Goal: Task Accomplishment & Management: Manage account settings

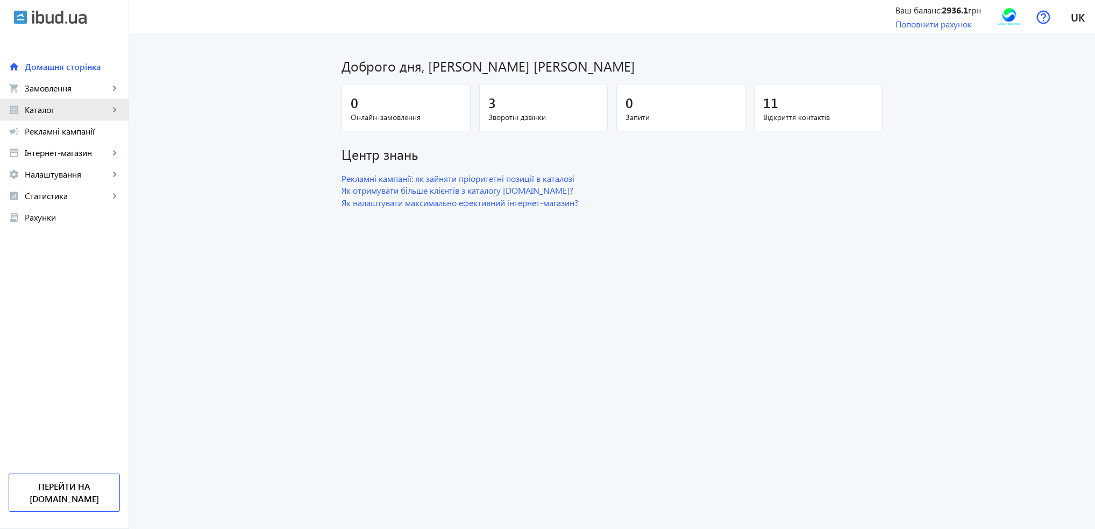
click at [54, 110] on span "Каталог" at bounding box center [67, 109] width 84 height 11
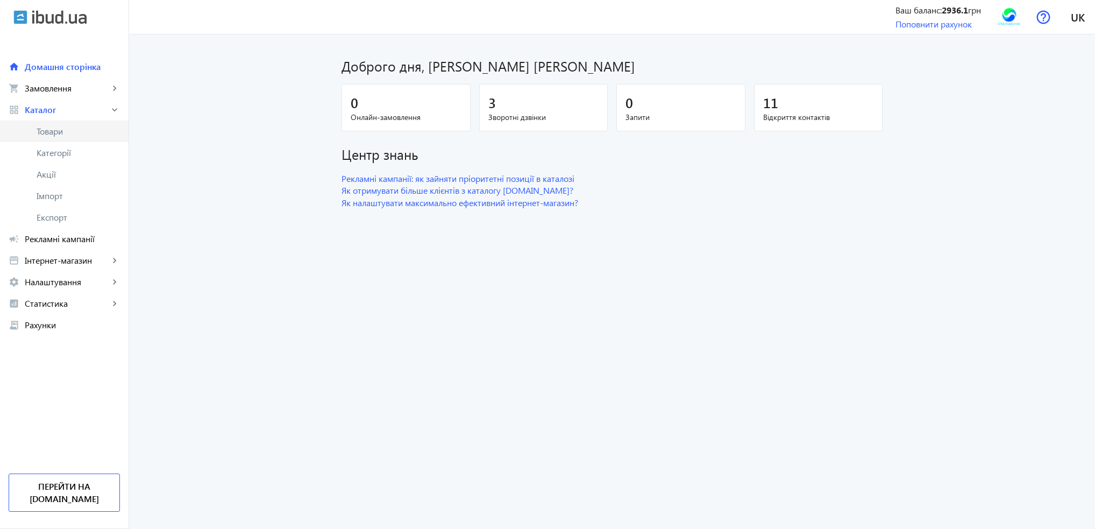
click at [63, 137] on span "Товари" at bounding box center [78, 131] width 83 height 11
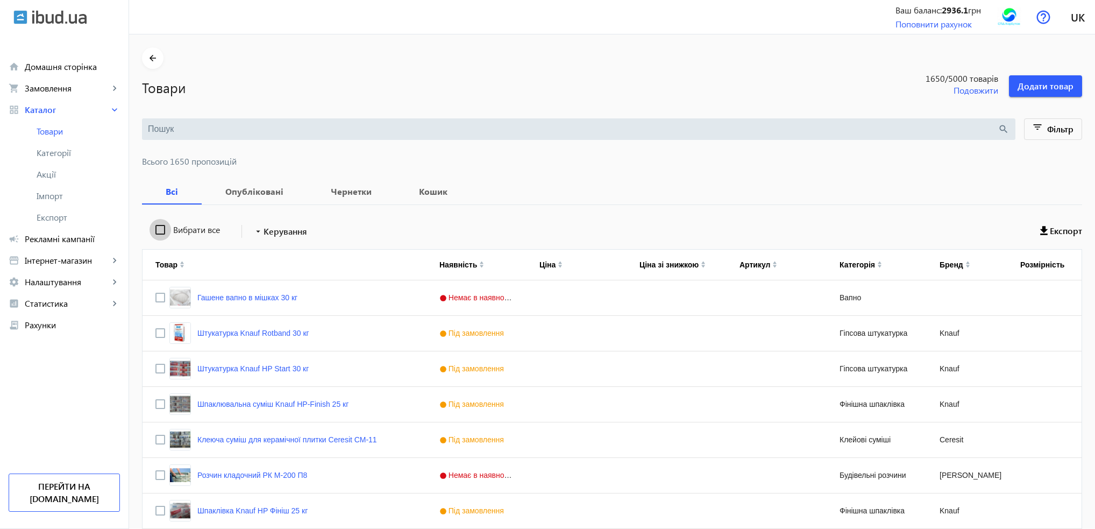
click at [155, 229] on input "Вибрати все" at bounding box center [161, 230] width 22 height 22
checkbox input "true"
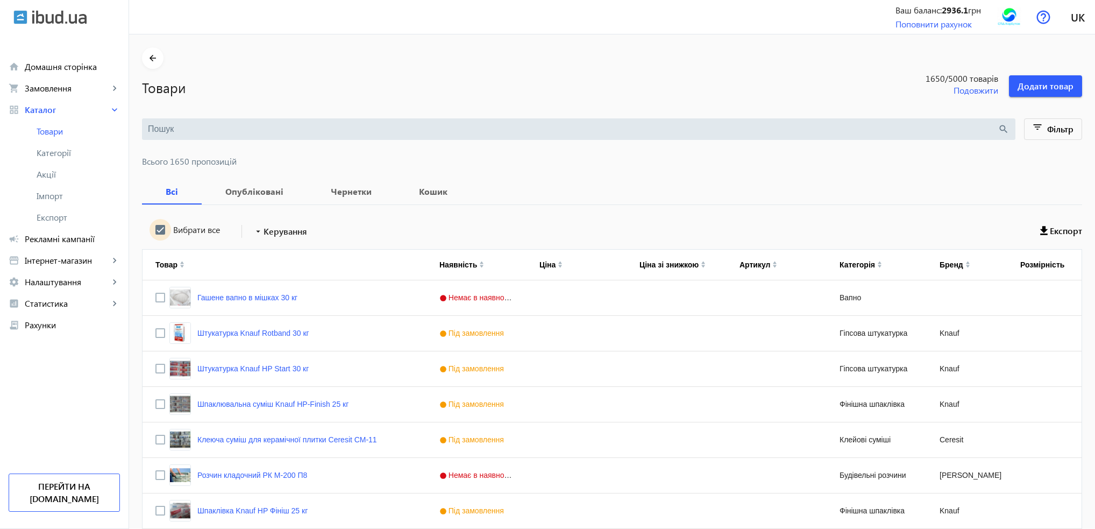
checkbox input "true"
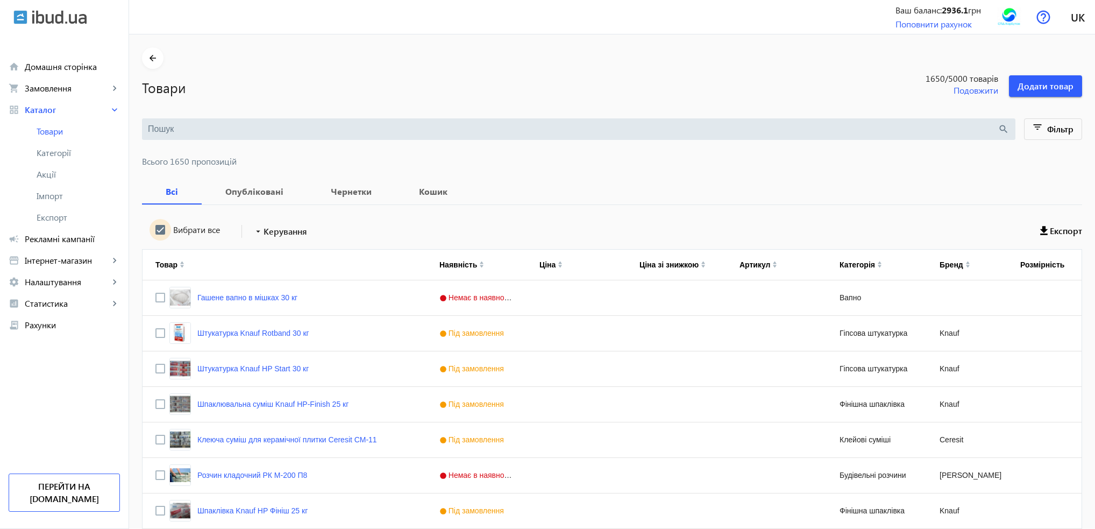
checkbox input "true"
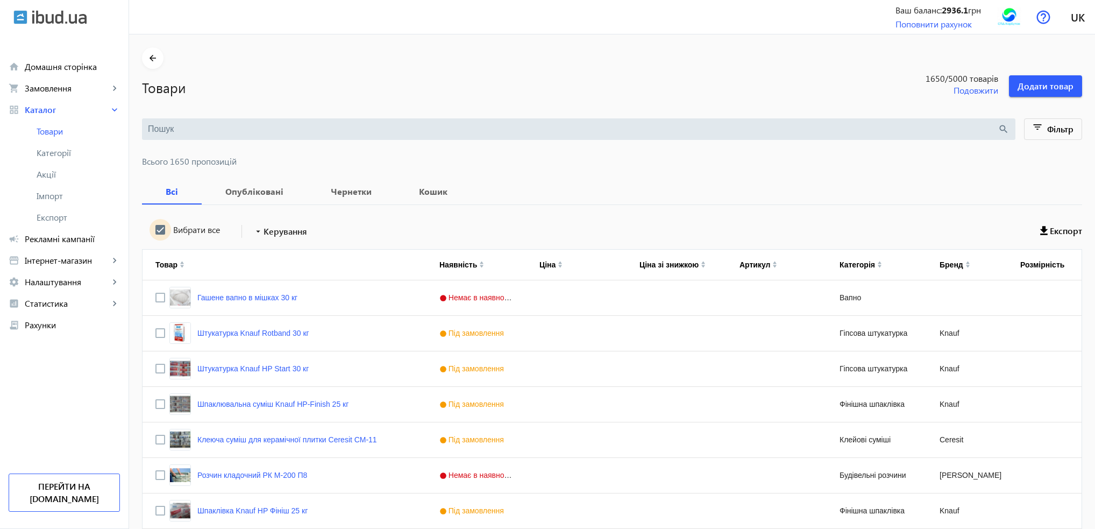
checkbox input "true"
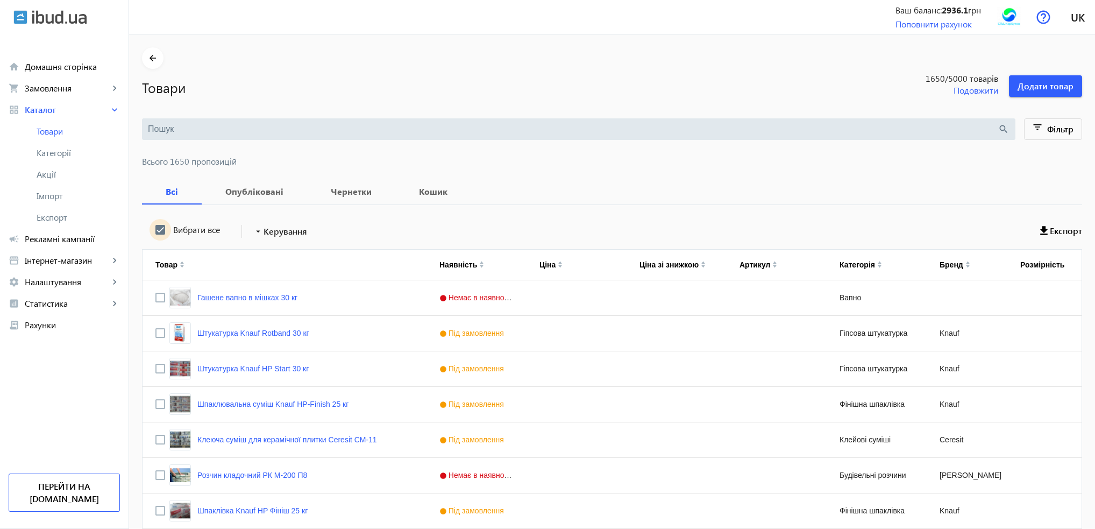
checkbox input "true"
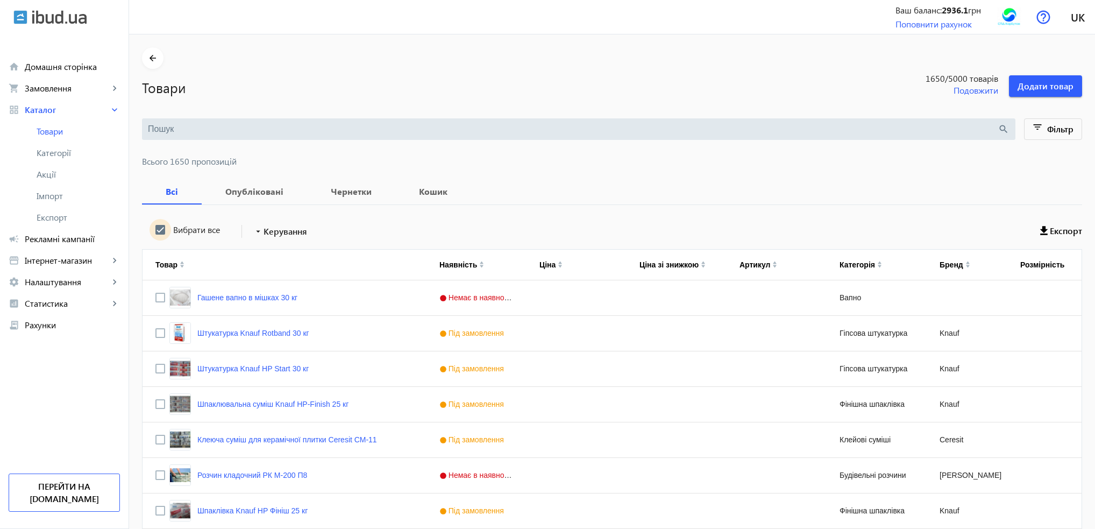
checkbox input "true"
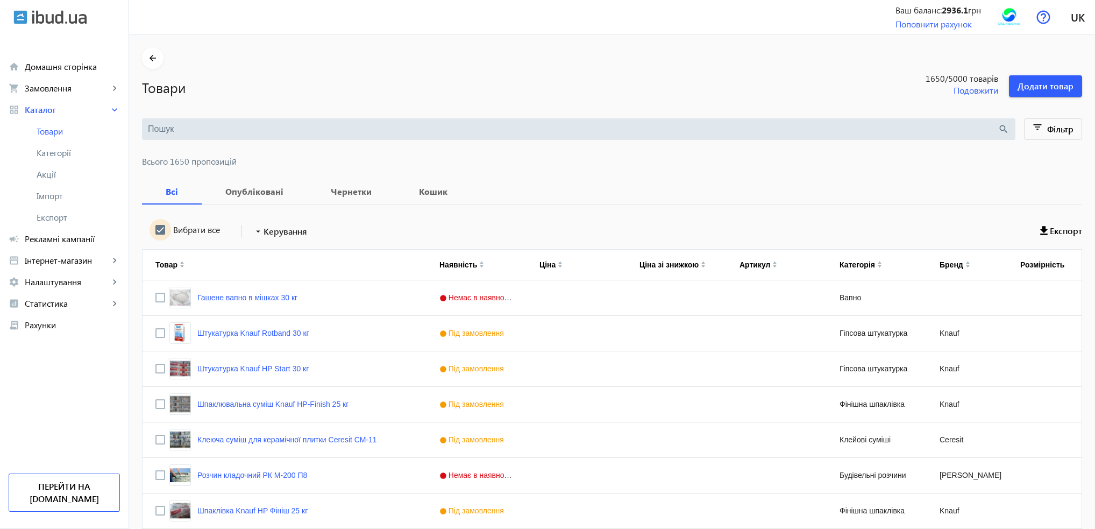
checkbox input "true"
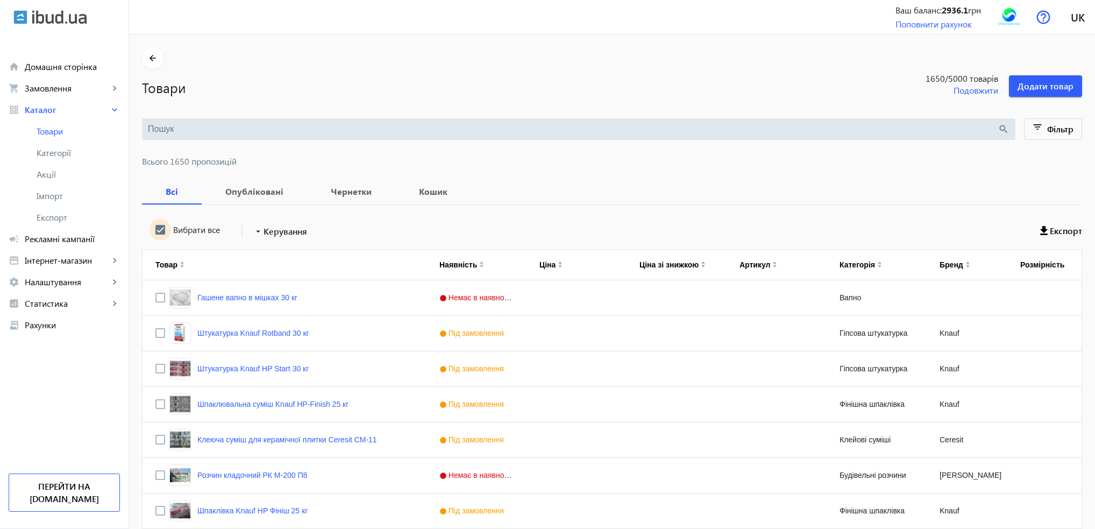
checkbox input "true"
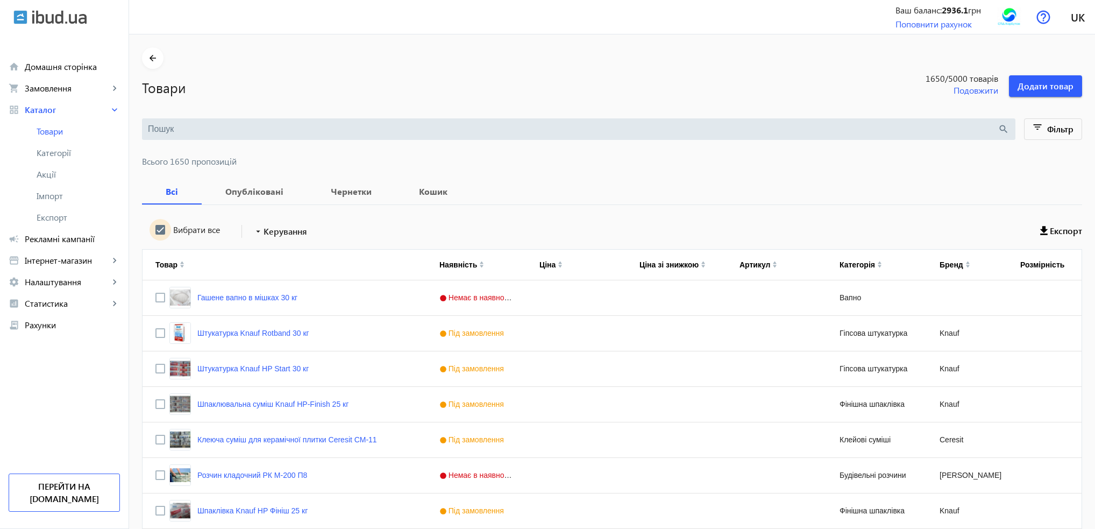
checkbox input "true"
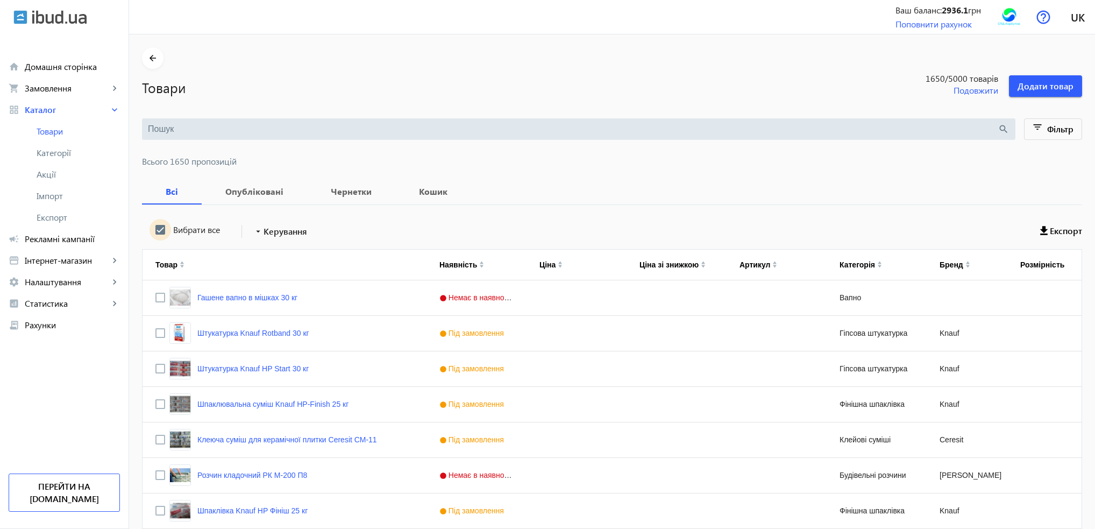
checkbox input "true"
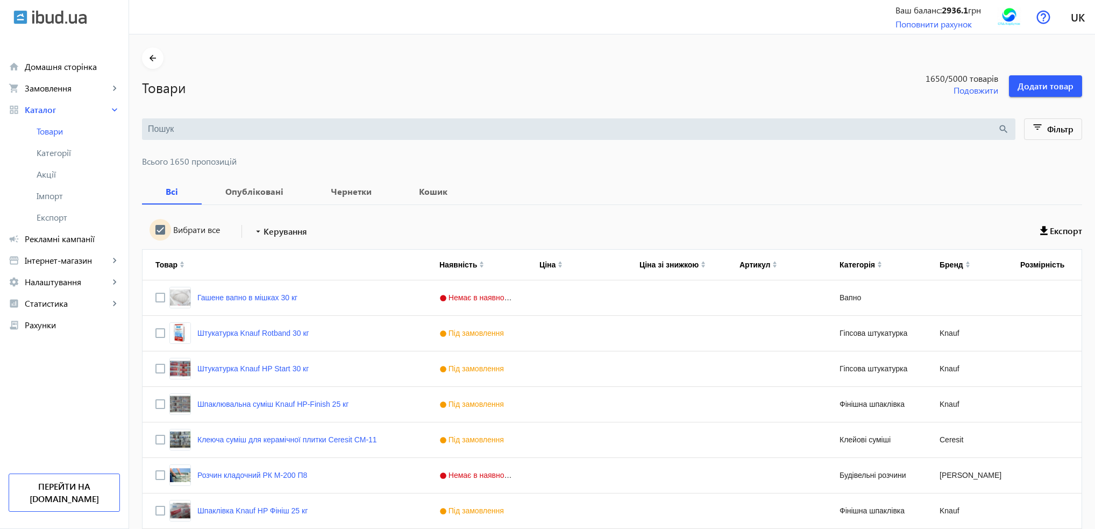
checkbox input "true"
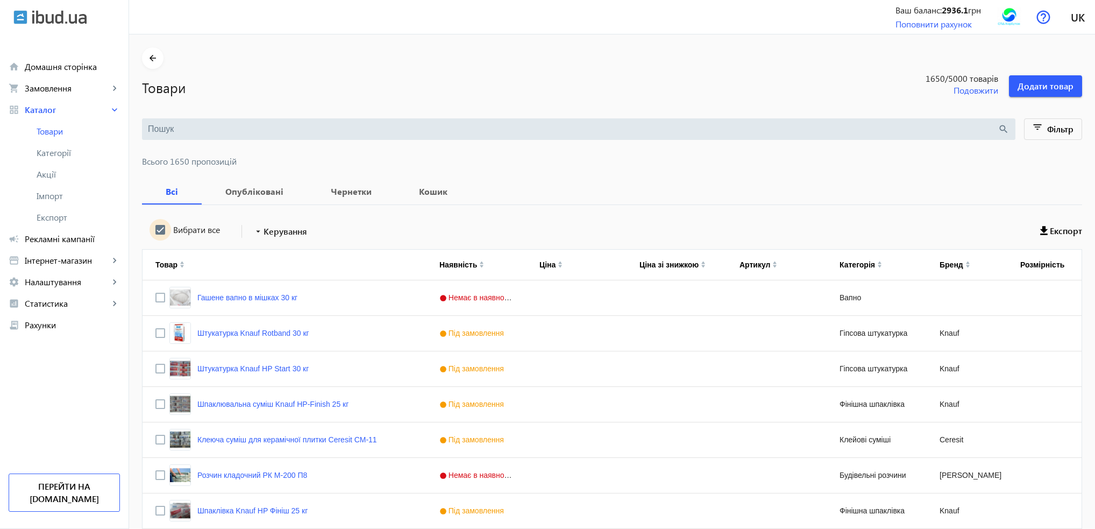
checkbox input "true"
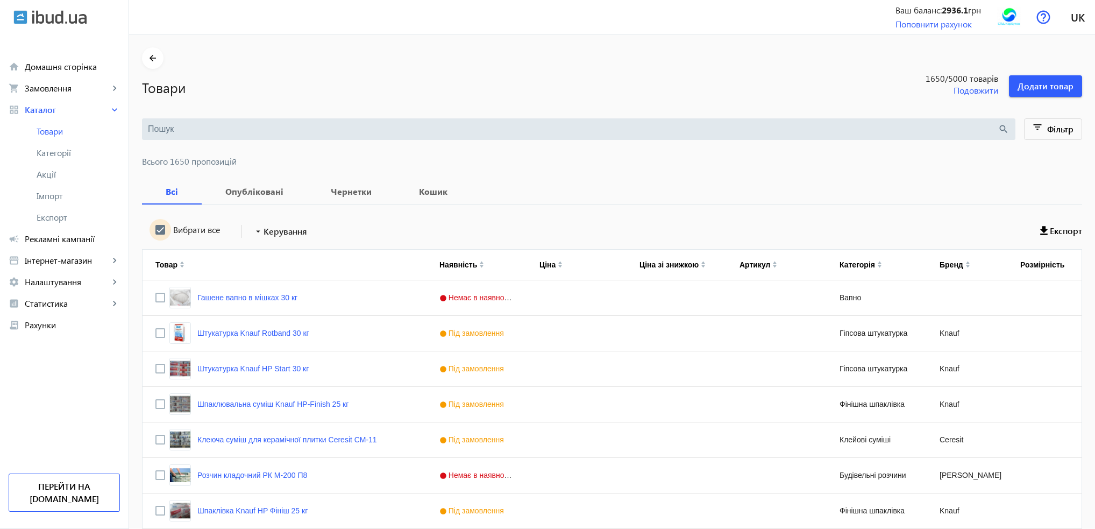
checkbox input "true"
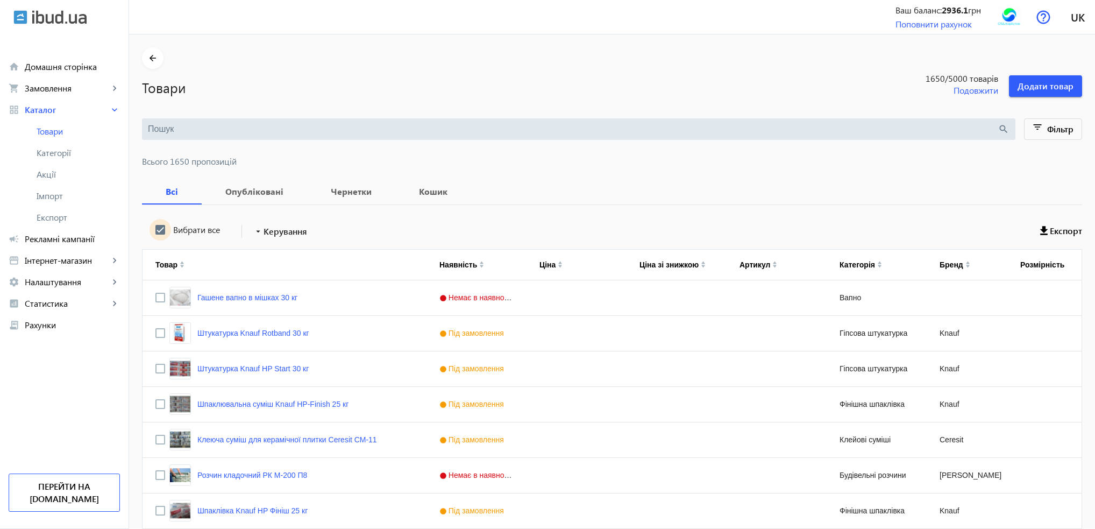
checkbox input "true"
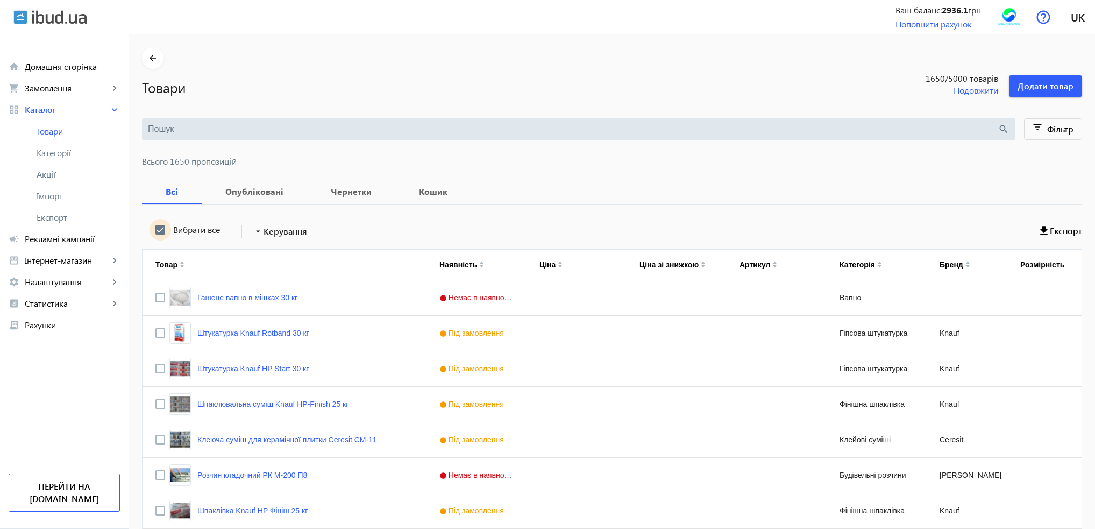
checkbox input "true"
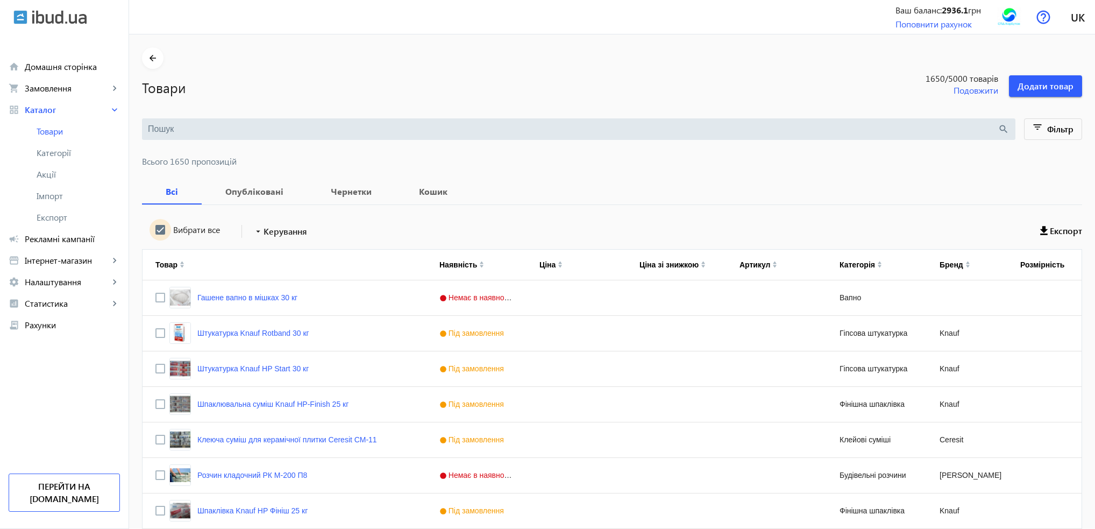
checkbox input "true"
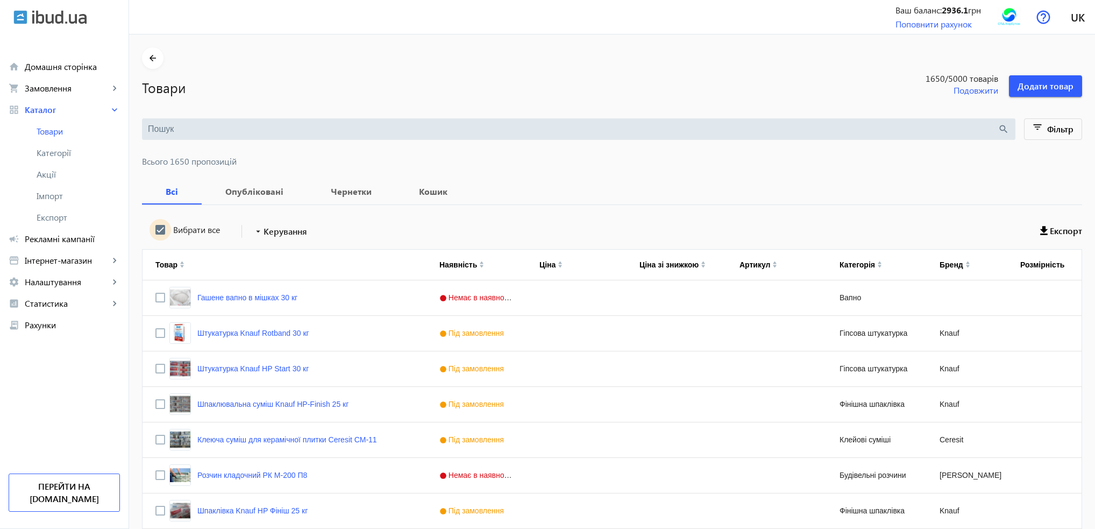
checkbox input "true"
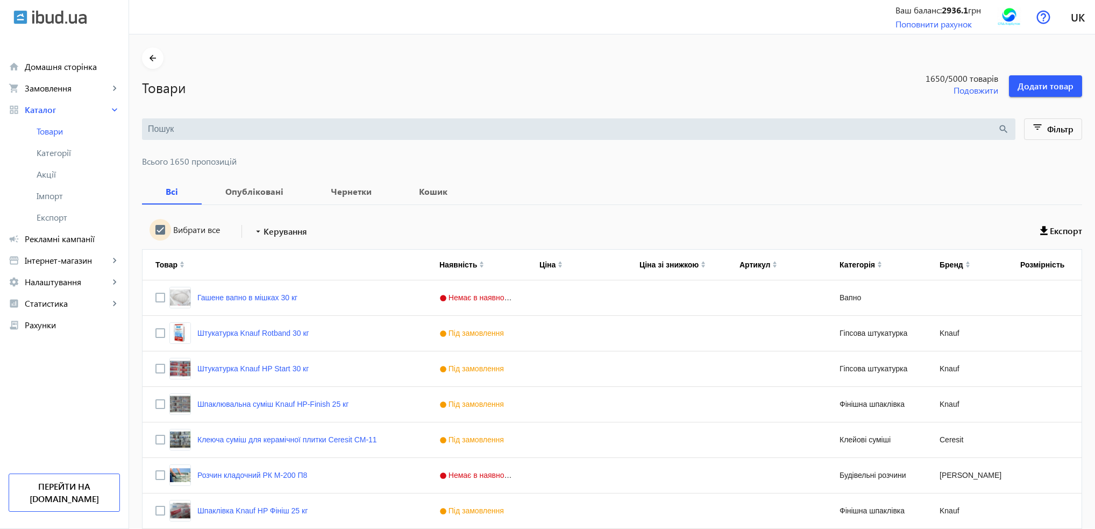
checkbox input "true"
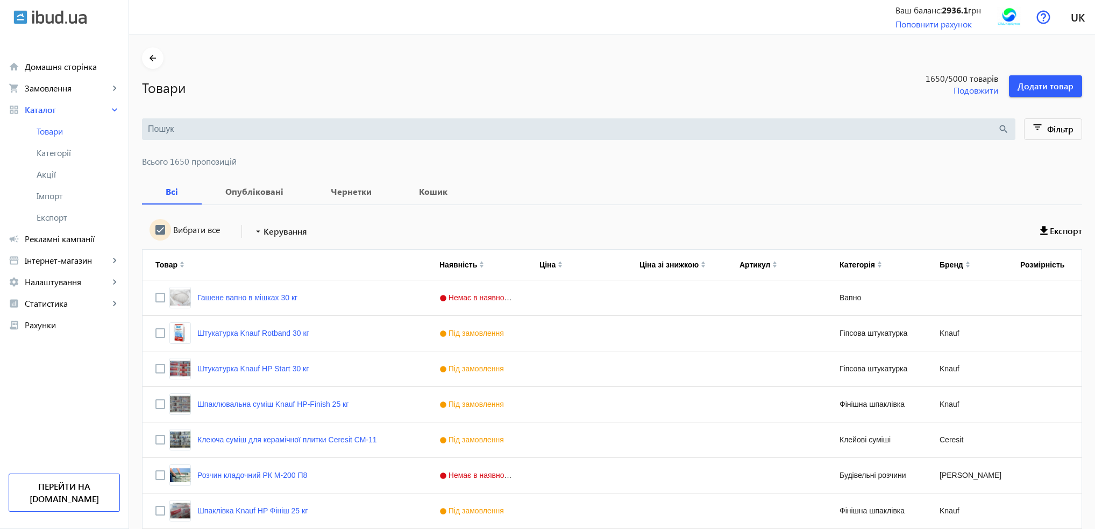
checkbox input "true"
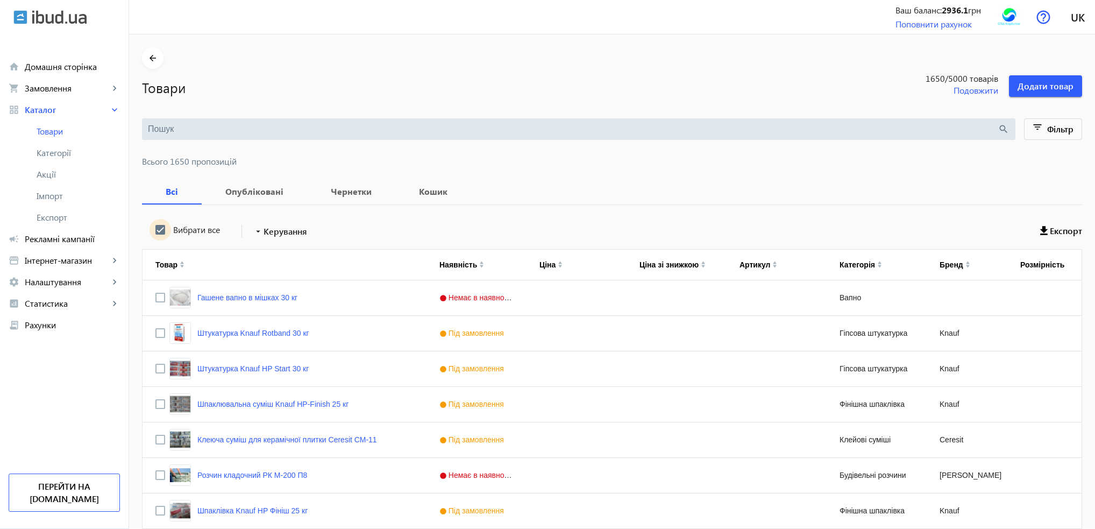
checkbox input "true"
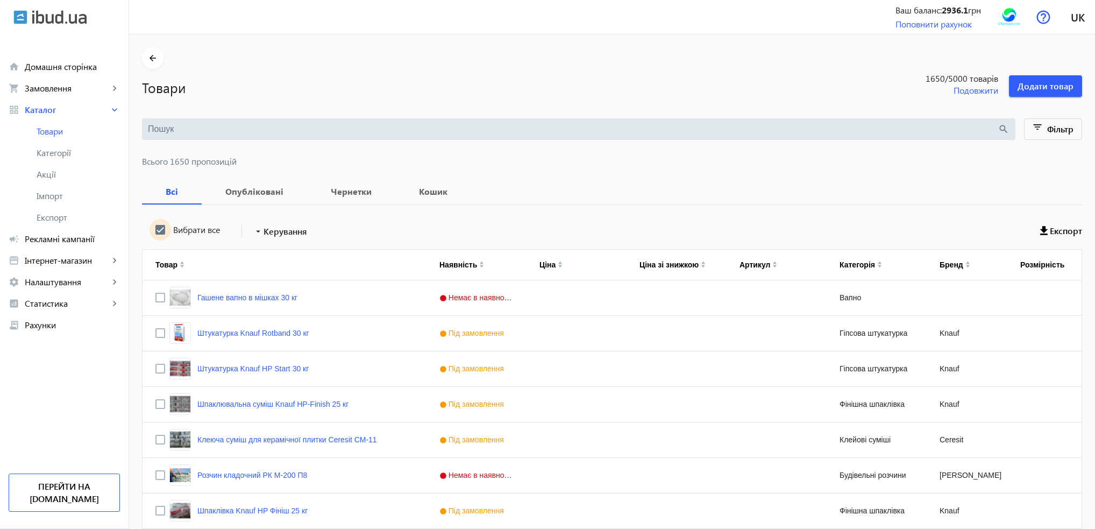
checkbox input "true"
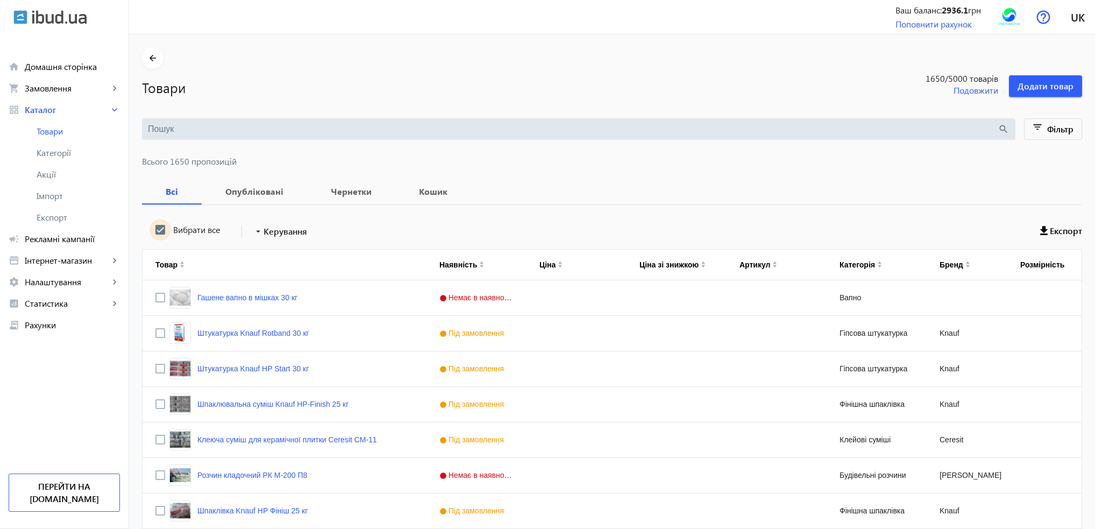
checkbox input "true"
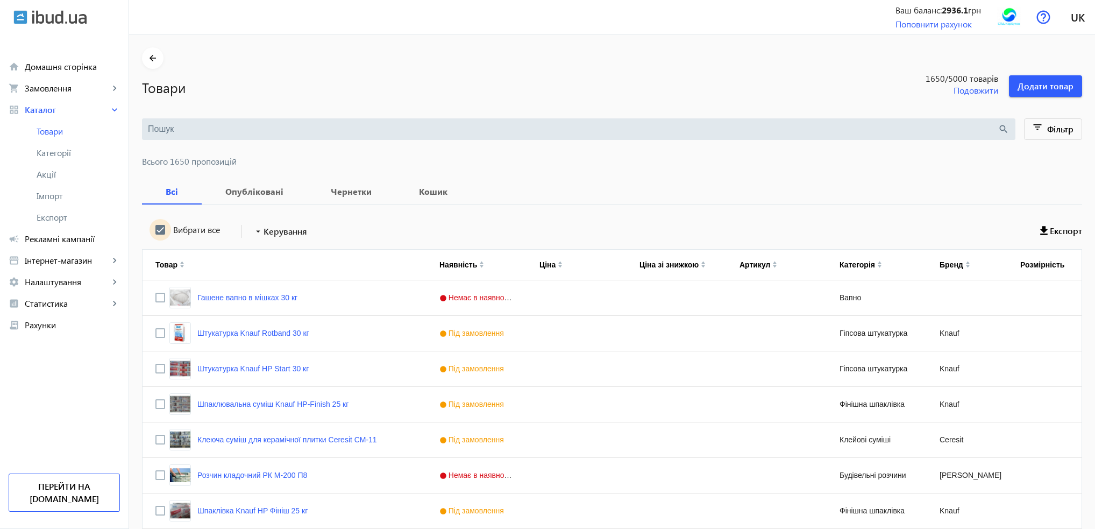
checkbox input "true"
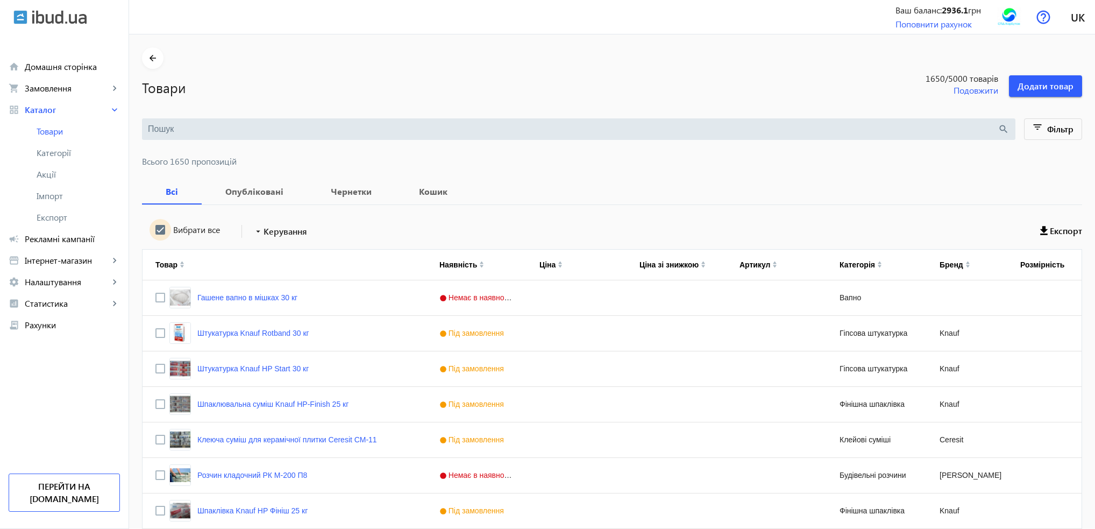
checkbox input "true"
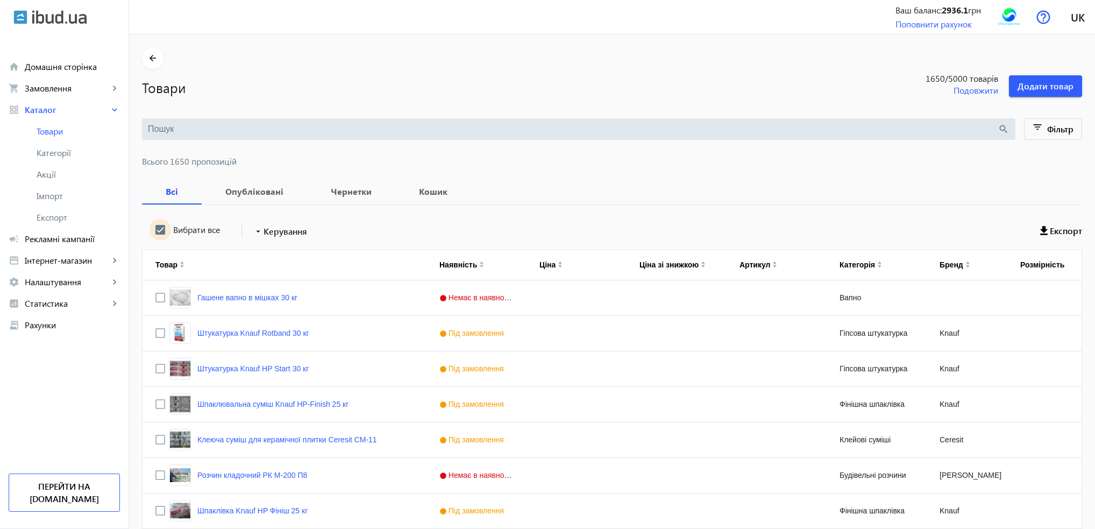
checkbox input "true"
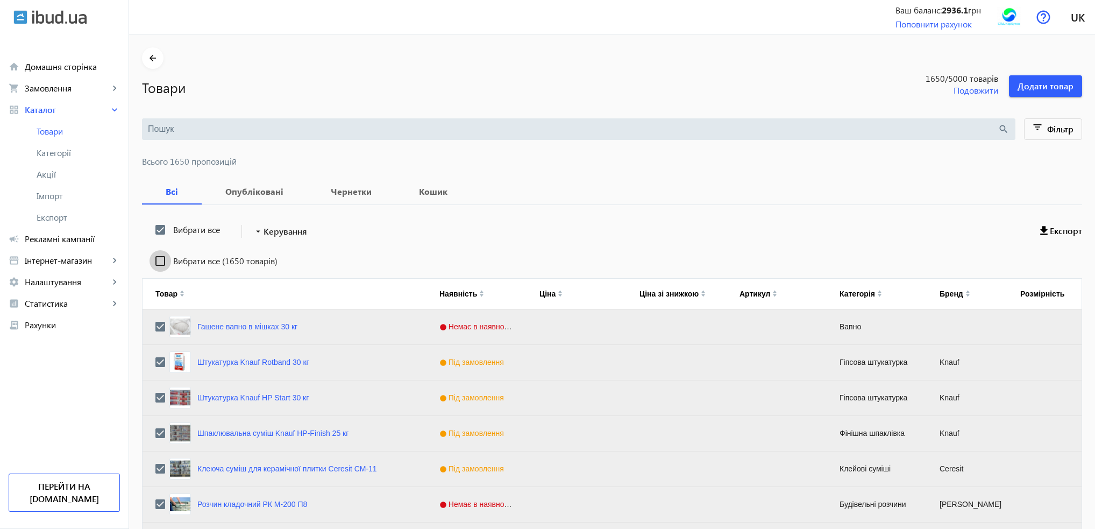
click at [151, 258] on input "Вибрати все (1650 товарів)" at bounding box center [161, 261] width 22 height 22
checkbox input "true"
click at [256, 232] on mat-icon "arrow_drop_down" at bounding box center [258, 231] width 11 height 11
click at [263, 243] on span "Підняти вгору" at bounding box center [317, 238] width 130 height 9
